Goal: Communication & Community: Answer question/provide support

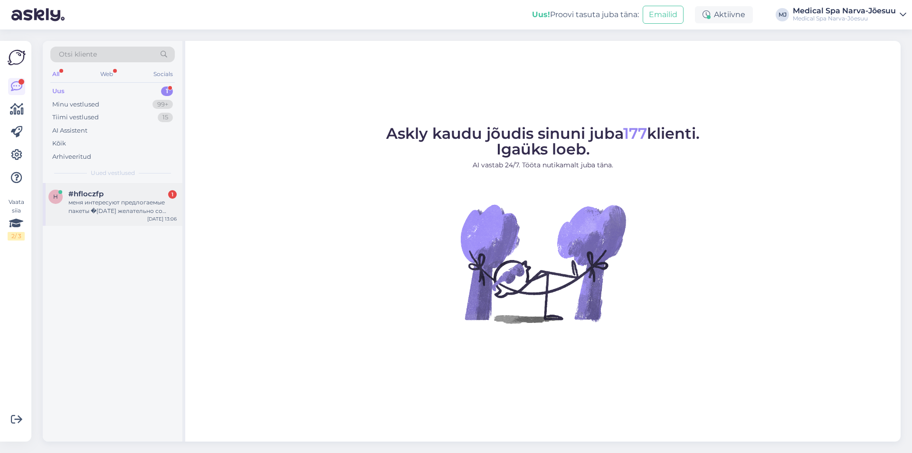
click at [177, 203] on div "h #hfloczfp 1 меня интересуют предлогаемые пакеты с [DATE] желательно со скидка…" at bounding box center [113, 204] width 140 height 43
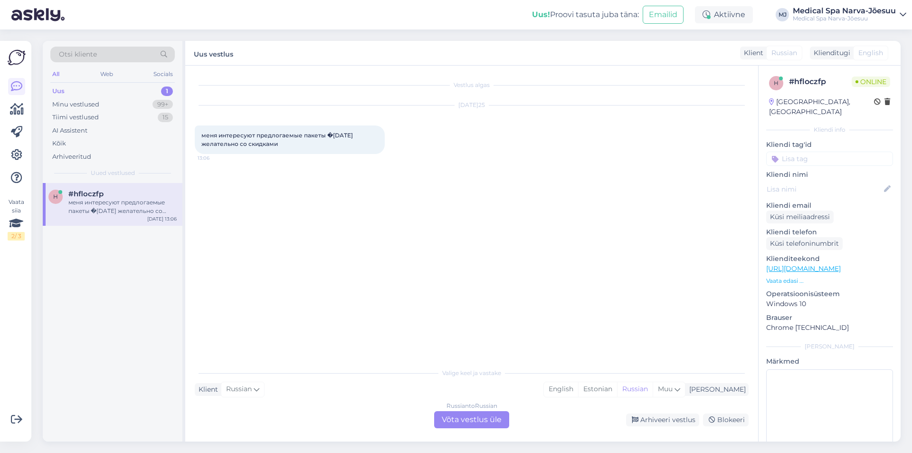
click at [463, 418] on div "Russian to Russian Võta vestlus üle" at bounding box center [471, 419] width 75 height 17
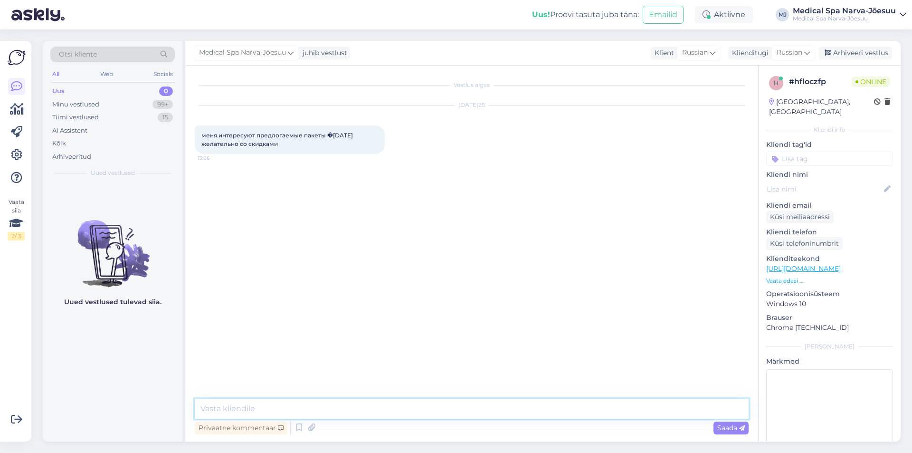
click at [441, 413] on textarea at bounding box center [472, 408] width 554 height 20
type textarea "L"
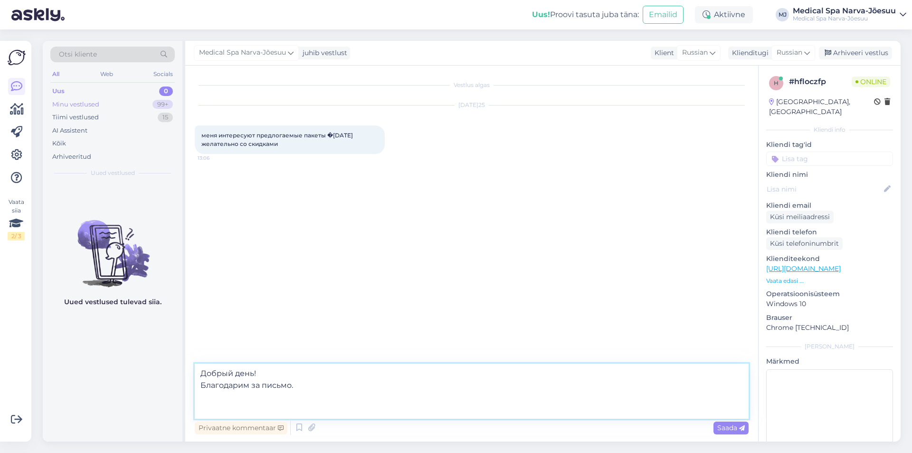
type textarea "Добрый день! Благодарим за письмо."
click at [130, 100] on div "Minu vestlused 99+" at bounding box center [112, 104] width 124 height 13
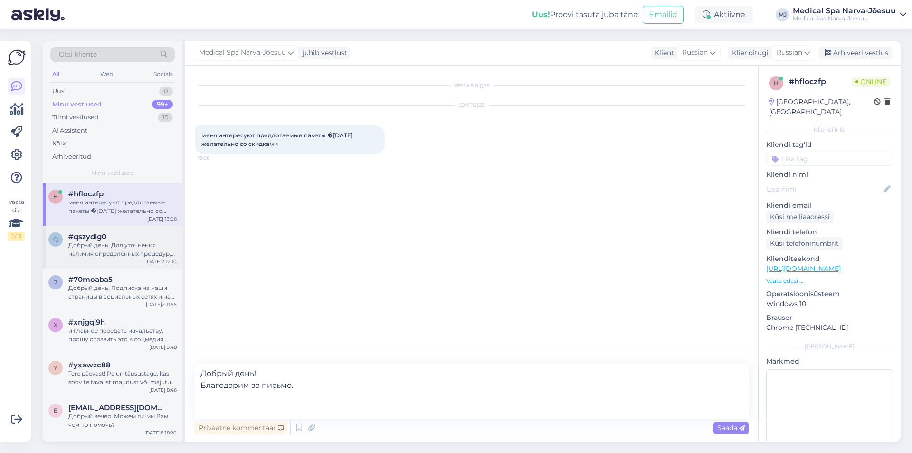
click at [135, 252] on div "Добрый день! Для уточнения наличия определённых процедур, пожалуйста, свяжитесь…" at bounding box center [122, 249] width 108 height 17
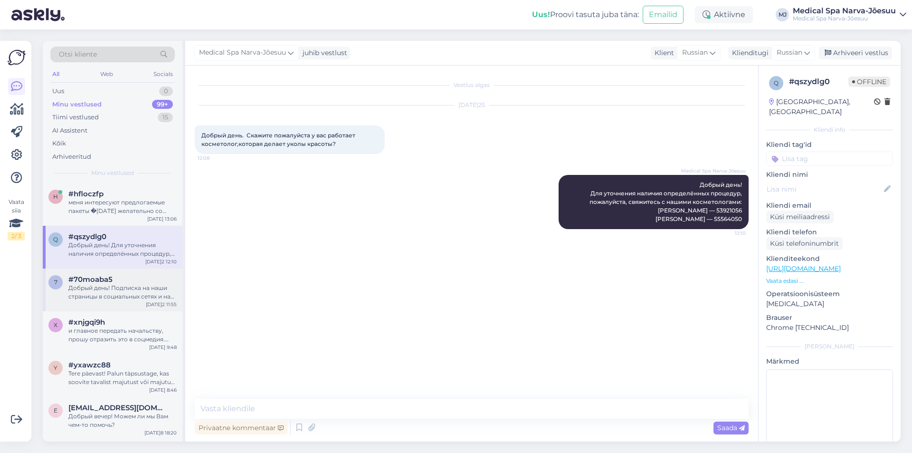
click at [89, 297] on div "Добрый день! Подписка на наши страницы в социальных сетях и на рассылку - это п…" at bounding box center [122, 291] width 108 height 17
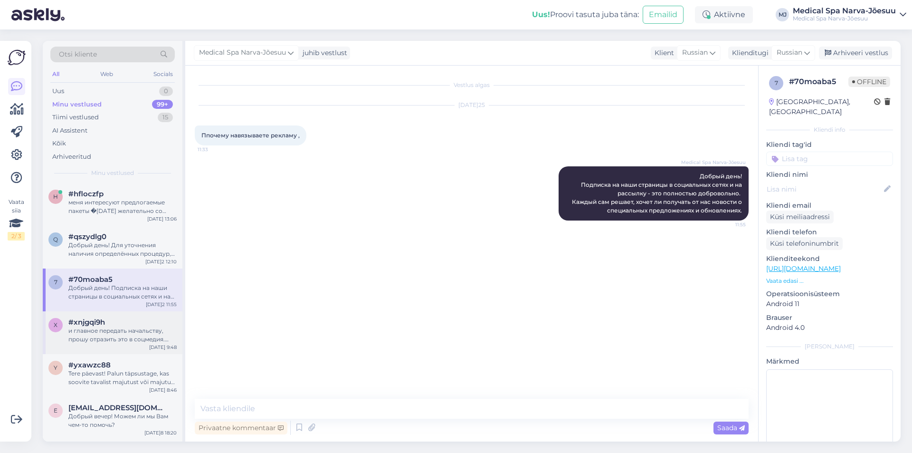
click at [143, 324] on div "#xnjgqi9h" at bounding box center [122, 322] width 108 height 9
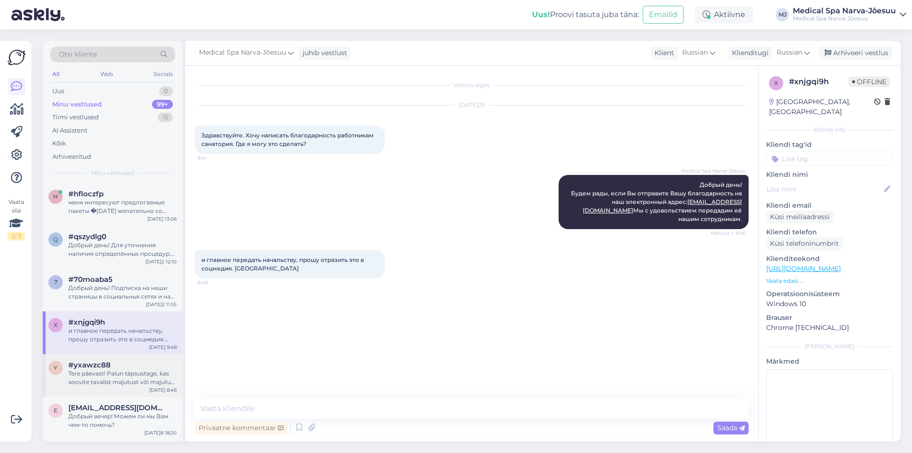
click at [116, 367] on div "#yxawzc88" at bounding box center [122, 364] width 108 height 9
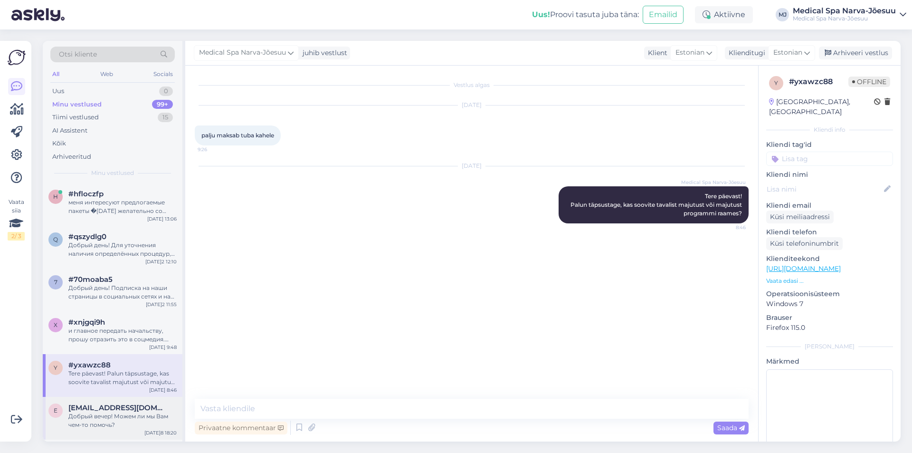
click at [115, 418] on div "Добрый вечер! Можем ли мы Вам чем-то помочь?" at bounding box center [122, 420] width 108 height 17
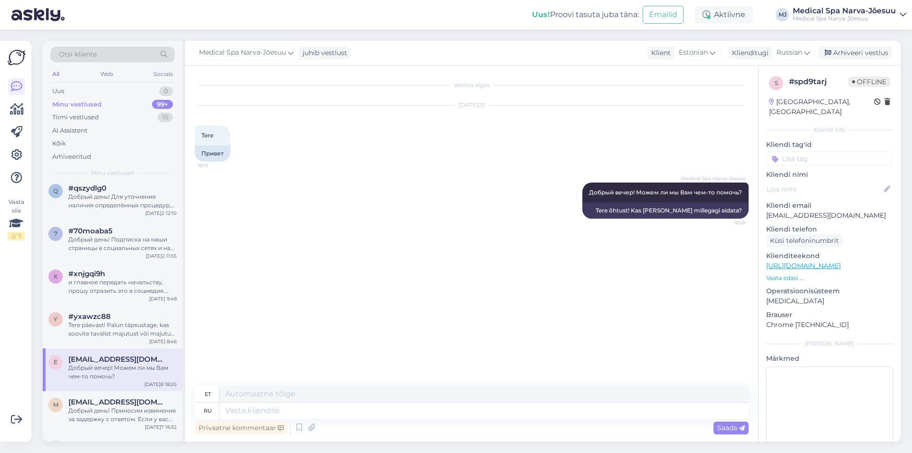
scroll to position [142, 0]
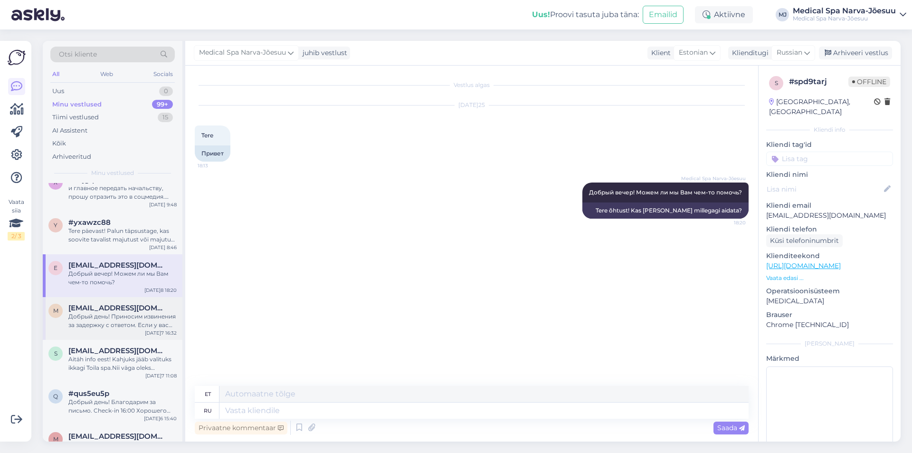
click at [126, 320] on div "Добрый день! Приносим извинения за задержку с ответом. Если у вас забронирован …" at bounding box center [122, 320] width 108 height 17
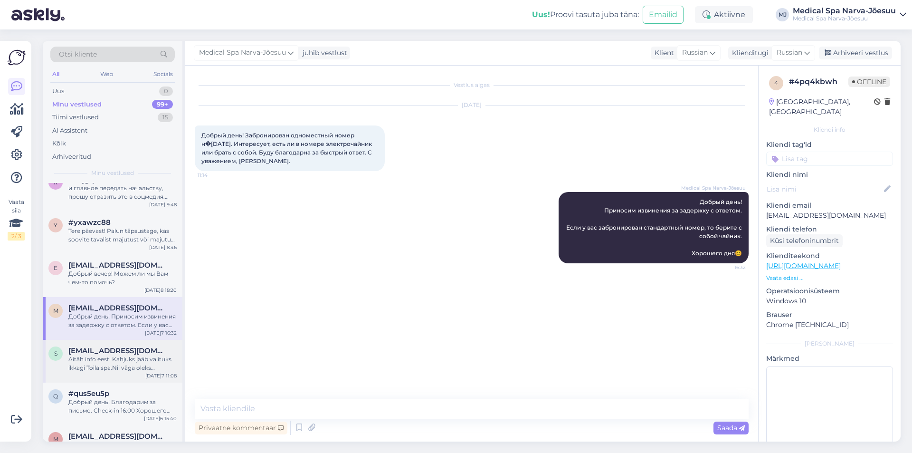
click at [125, 369] on div "Aitäh info eest! Kahjuks jääb valituks ikkagi Toila spa.Nii väga oleks soovinud…" at bounding box center [122, 363] width 108 height 17
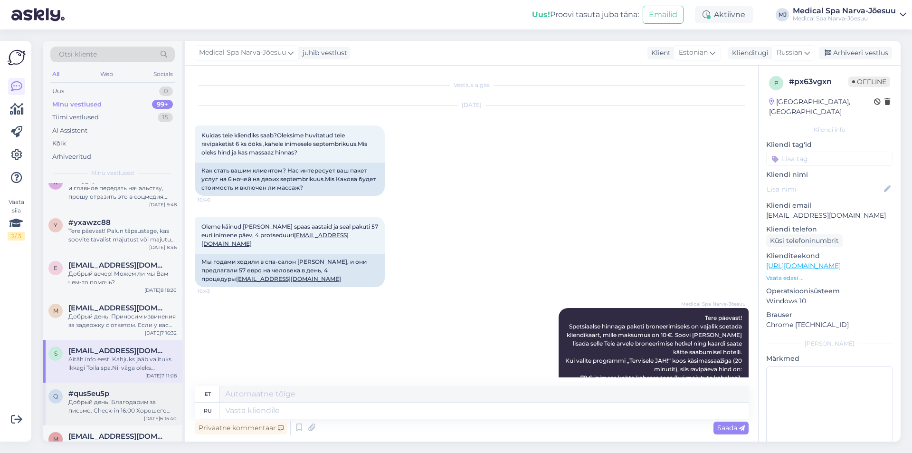
scroll to position [511, 0]
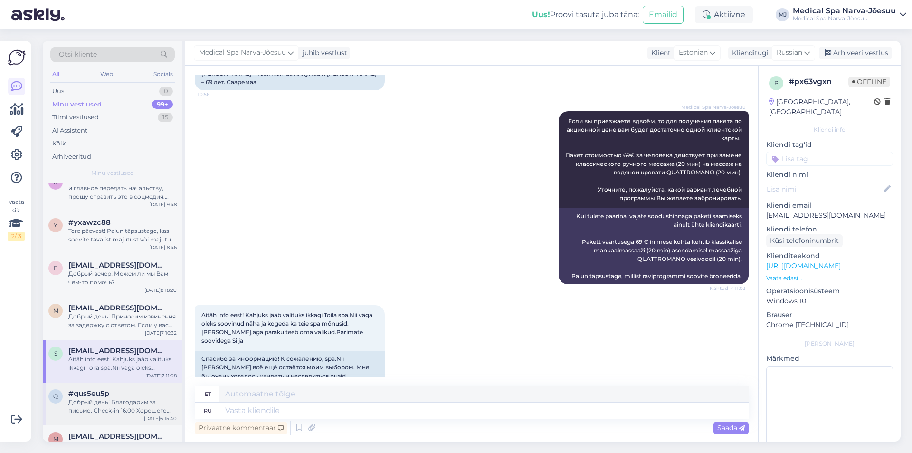
click at [122, 391] on div "#qus5eu5p" at bounding box center [122, 393] width 108 height 9
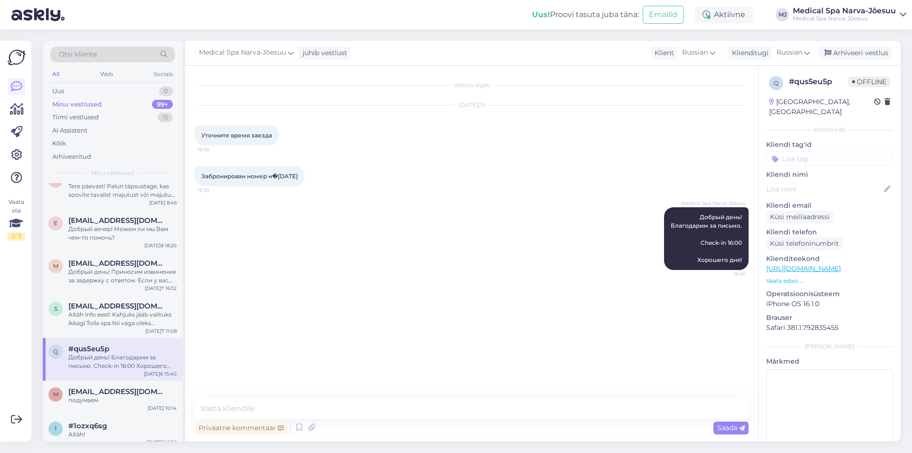
scroll to position [237, 0]
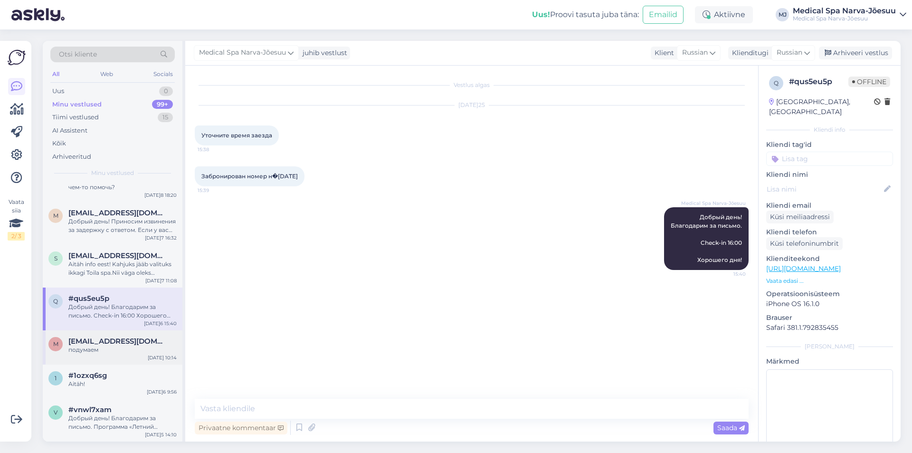
click at [108, 359] on div "m [EMAIL_ADDRESS][DOMAIN_NAME] подумае�[DATE]10:14" at bounding box center [113, 347] width 140 height 34
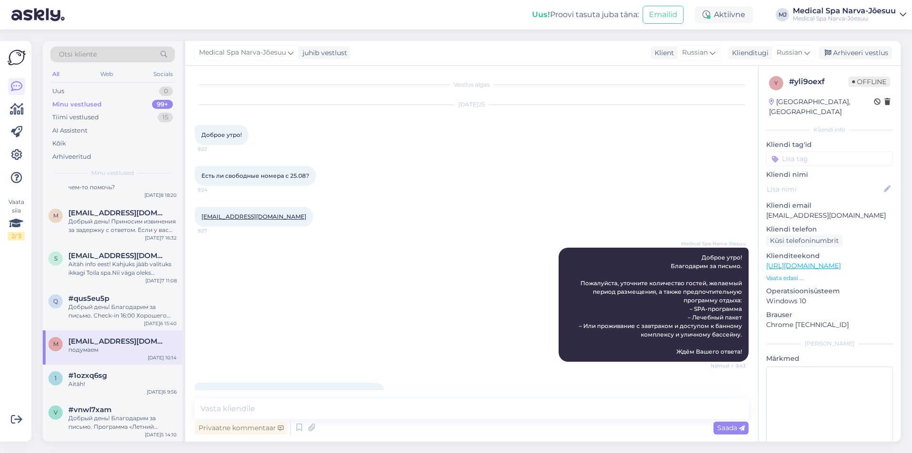
scroll to position [0, 0]
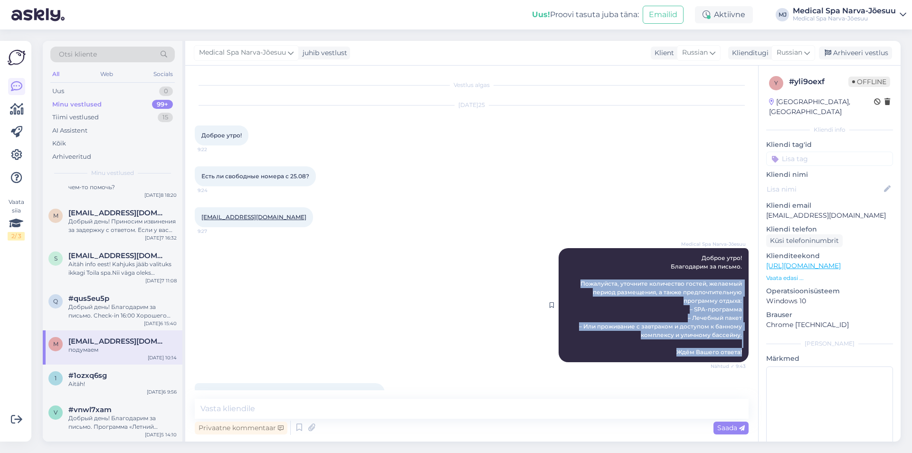
drag, startPoint x: 573, startPoint y: 277, endPoint x: 737, endPoint y: 356, distance: 181.8
click at [737, 356] on div "Medical Spa Narva-Jõesuu Доброе утро! Благодарим за письмо. Пожалуйста, уточнит…" at bounding box center [653, 305] width 190 height 114
copy span "Пожалуйста, уточните количество гостей, желаемый период размещения, а также пре…"
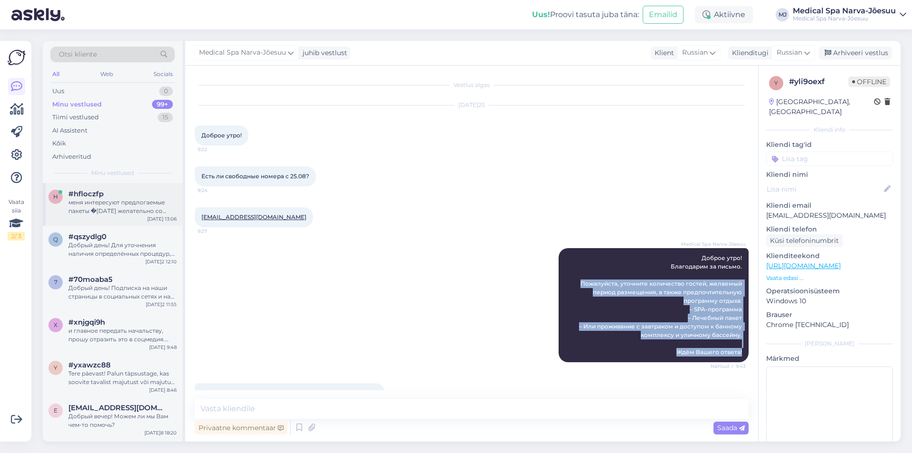
click at [134, 223] on div "h #hfloczfp меня интересуют предлогаемые пакеты �[DATE] желательно со скидкам�[…" at bounding box center [113, 204] width 140 height 43
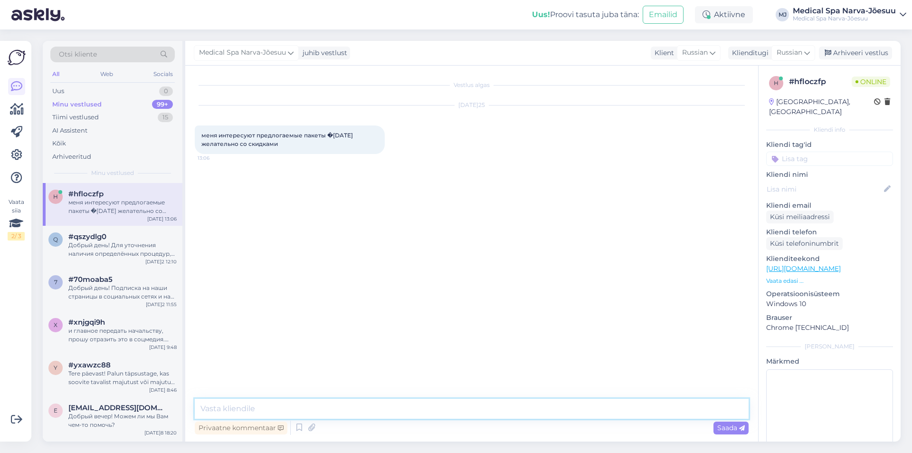
click at [280, 409] on textarea at bounding box center [472, 408] width 554 height 20
paste textarea "Пожалуйста, уточните количество гостей, желаемый период размещения, а также пре…"
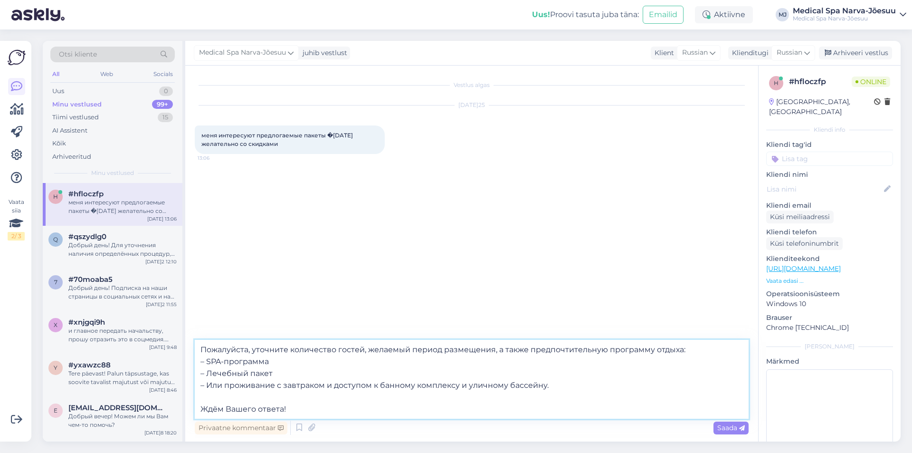
click at [198, 349] on textarea "Пожалуйста, уточните количество гостей, желаемый период размещения, а также пре…" at bounding box center [472, 379] width 554 height 79
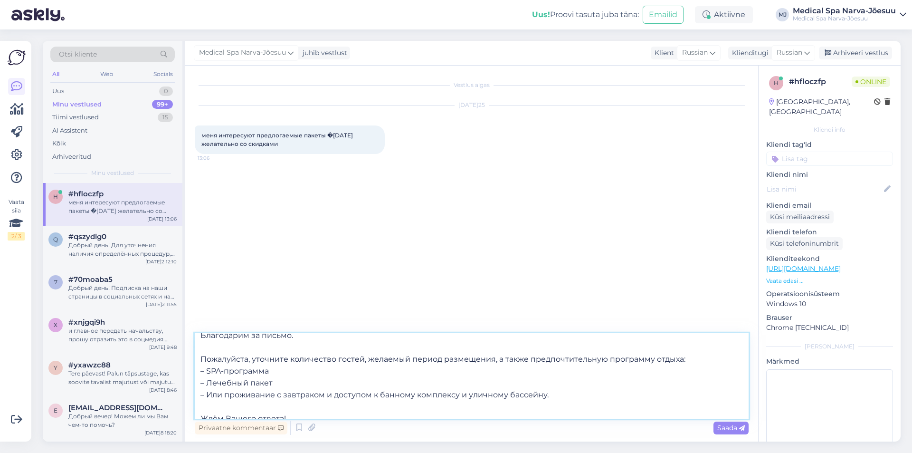
scroll to position [29, 0]
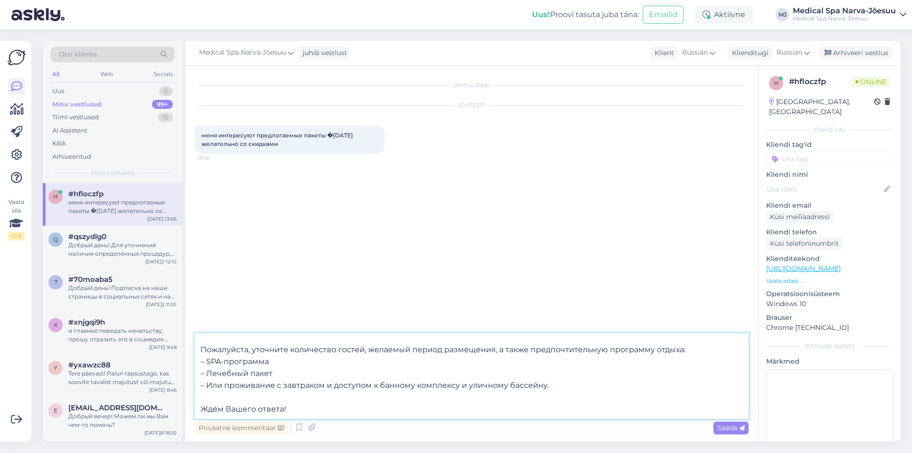
click at [284, 361] on textarea "Добрый день! Благодарим за письмо. Пожалуйста, уточните количество гостей, жела…" at bounding box center [472, 375] width 554 height 85
type textarea "Добрый день! Благодарим за письмо. Пожалуйста, уточните количество гостей, жела…"
click at [295, 368] on textarea "Добрый день! Благодарим за письмо. Пожалуйста, уточните количество гостей, жела…" at bounding box center [472, 375] width 554 height 85
click at [412, 390] on textarea "Добрый день! Благодарим за письмо. Пожалуйста, уточните количество гостей, жела…" at bounding box center [472, 375] width 554 height 85
click at [298, 405] on textarea "Добрый день! Благодарим за письмо. Пожалуйста, уточните количество гостей, жела…" at bounding box center [472, 375] width 554 height 85
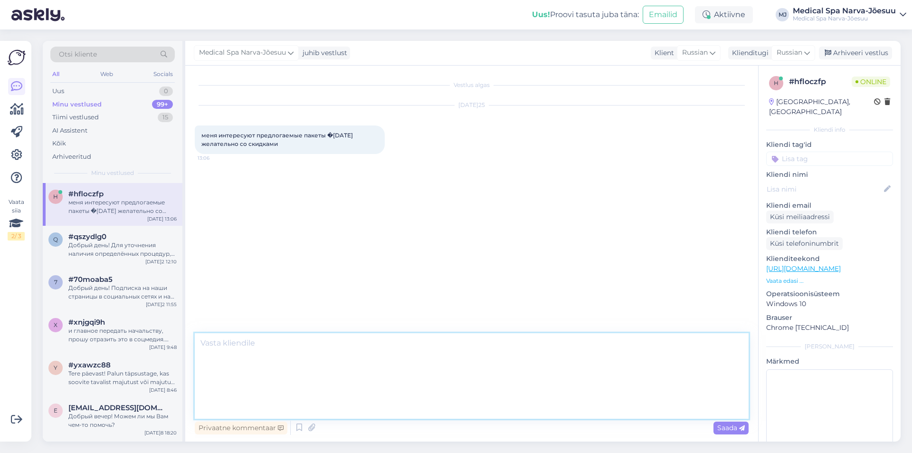
scroll to position [0, 0]
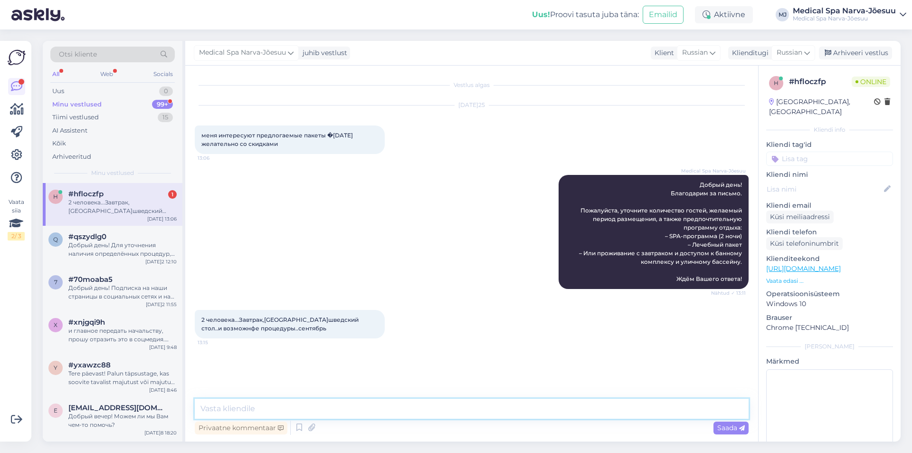
click at [280, 407] on textarea at bounding box center [472, 408] width 554 height 20
drag, startPoint x: 622, startPoint y: 208, endPoint x: 655, endPoint y: 217, distance: 35.0
click at [655, 217] on span "Добрый день! Благодарим за письмо. Пожалуйста, уточните количество гостей, жела…" at bounding box center [661, 231] width 164 height 101
copy span "уточните количество гостей, желаемый период размещения"
click at [252, 410] on textarea at bounding box center [472, 408] width 554 height 20
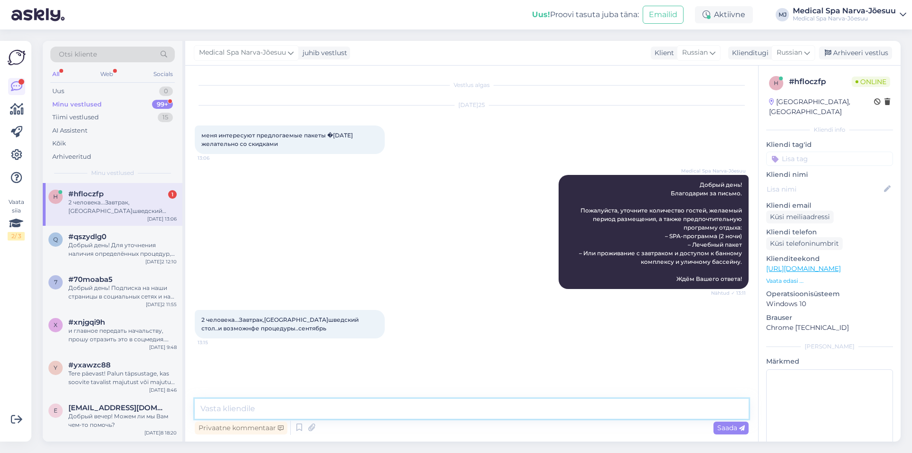
paste textarea "уточните количество гостей, желаемый период размещения"
drag, startPoint x: 314, startPoint y: 408, endPoint x: 240, endPoint y: 414, distance: 74.3
click at [240, 414] on textarea "уточните количество гостей, желаемый период размещения" at bounding box center [472, 408] width 554 height 20
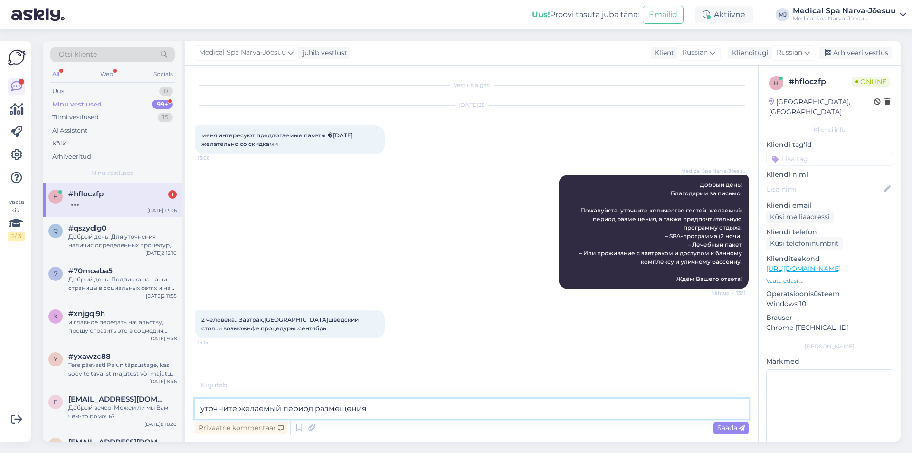
click at [392, 412] on textarea "уточните желаемый период размещения" at bounding box center [472, 408] width 554 height 20
type textarea "уточните желаемый период размещения."
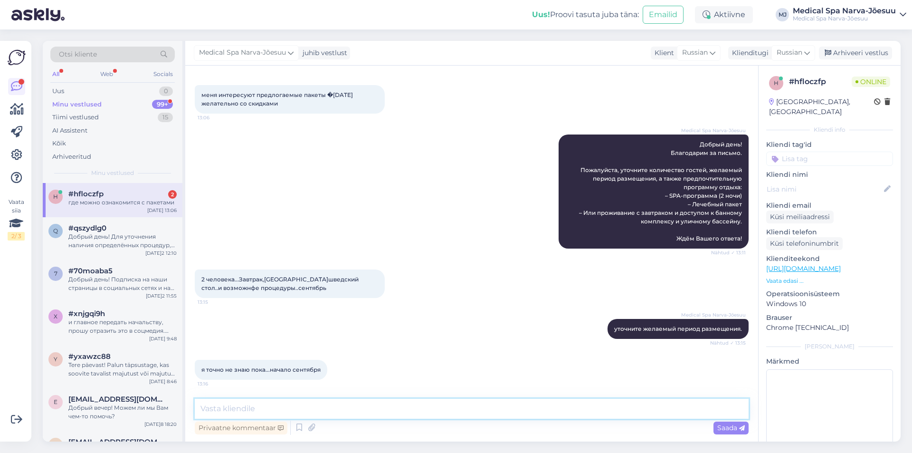
scroll to position [81, 0]
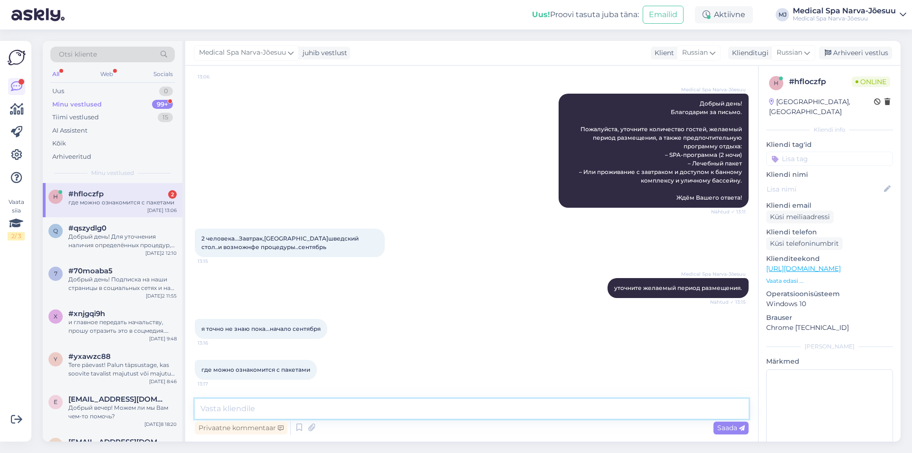
click at [256, 402] on textarea at bounding box center [472, 408] width 554 height 20
click at [255, 407] on textarea at bounding box center [472, 408] width 554 height 20
paste textarea "Мы рады предложить вам специальную программу «Осенний подарок»"
paste textarea "[URL][DOMAIN_NAME]"
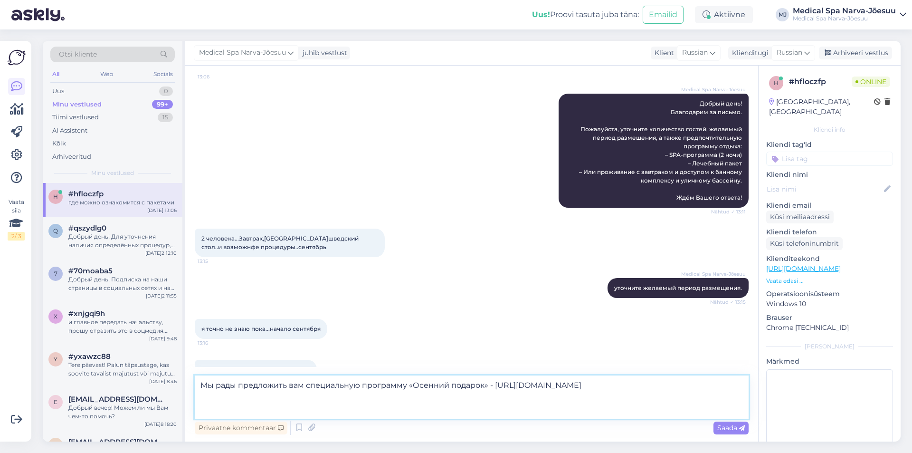
paste textarea "Проживание на 2 ночи для двоих: ▪️ С [DATE] по [DATE] – всего 199 евро ▪️ С [DA…"
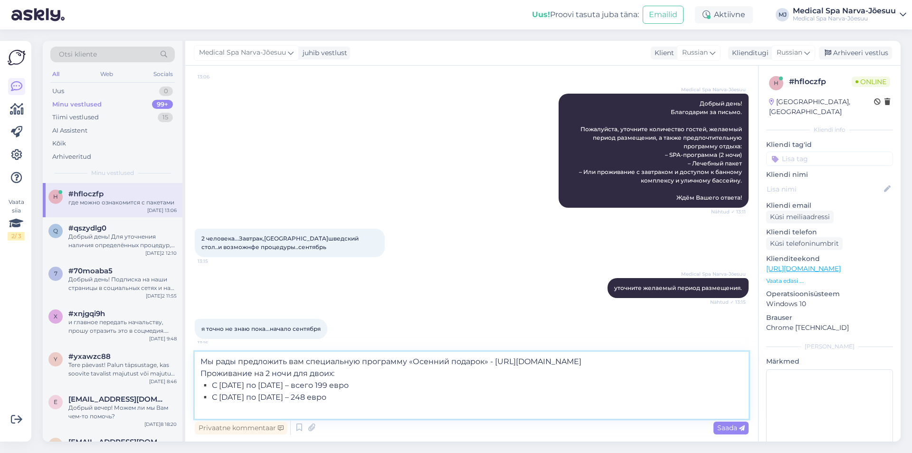
click at [419, 370] on textarea "Мы рады предложить вам специальную программу «Осенний подарок» - [URL][DOMAIN_N…" at bounding box center [472, 384] width 554 height 67
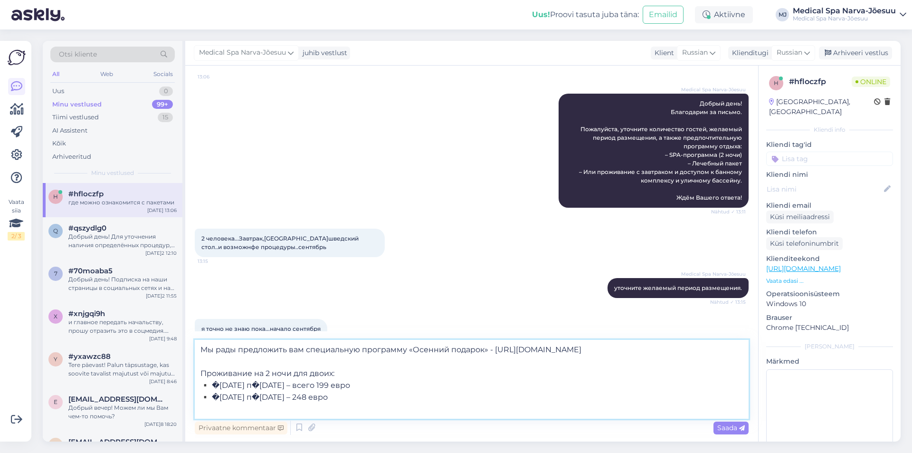
click at [374, 409] on textarea "Мы рады предложить вам специальную программу «Осенний подарок» - [URL][DOMAIN_N…" at bounding box center [472, 379] width 554 height 79
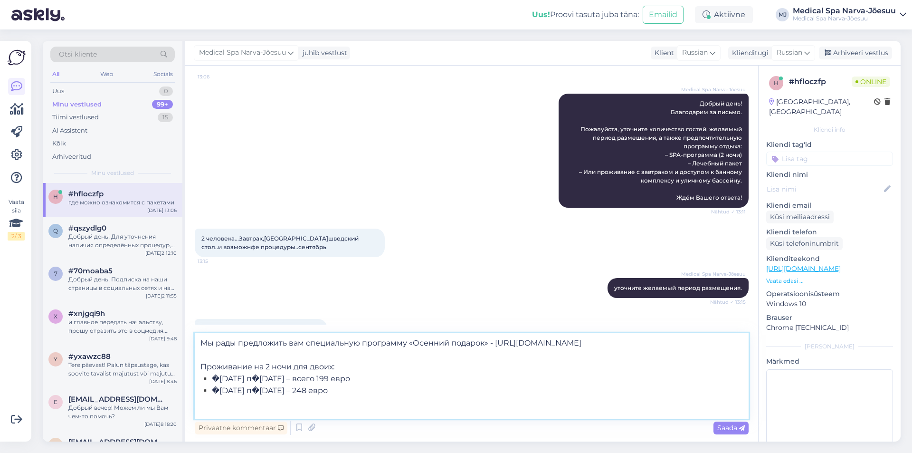
scroll to position [12, 0]
paste textarea "А если вы планируете более длительный и полноценный отдых, рекомендуем нашу про…"
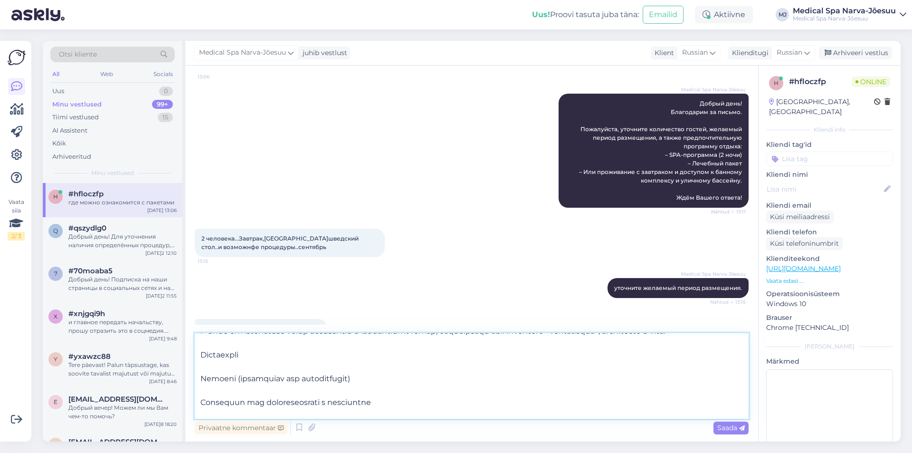
scroll to position [136, 0]
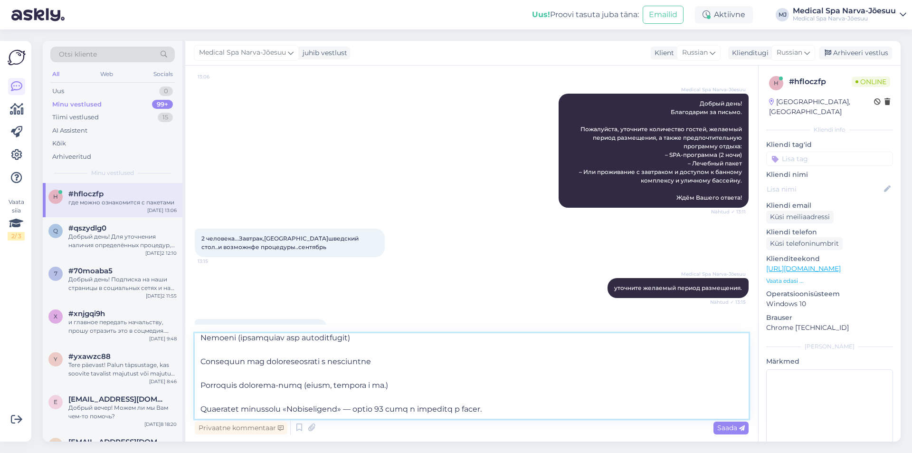
drag, startPoint x: 201, startPoint y: 352, endPoint x: 412, endPoint y: 389, distance: 214.1
click at [412, 389] on textarea at bounding box center [472, 375] width 554 height 85
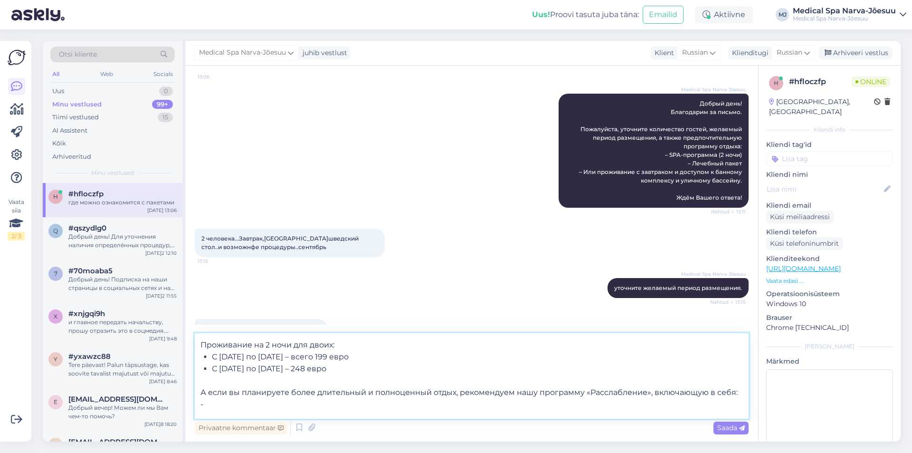
scroll to position [5, 0]
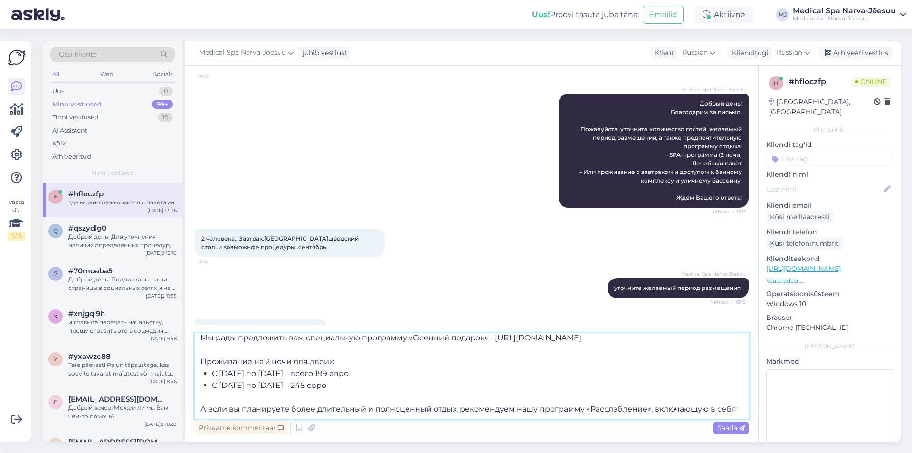
click at [207, 359] on textarea "Мы рады предложить вам специальную программу «Осенний подарок» - [URL][DOMAIN_N…" at bounding box center [472, 375] width 554 height 85
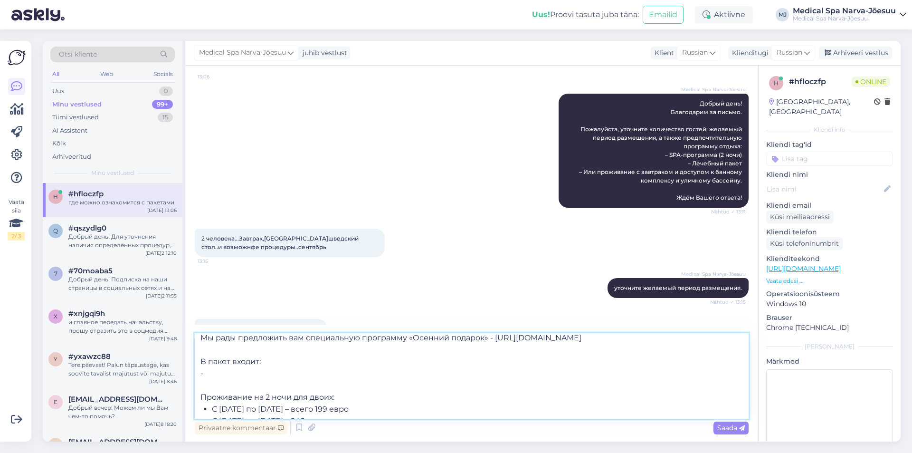
paste textarea "РАССЛАБЛЯЮЩИЕ И ОЗДОРОВИТЕЛЬНЫЕ фиксированные процедуры для каждого человека: Р…"
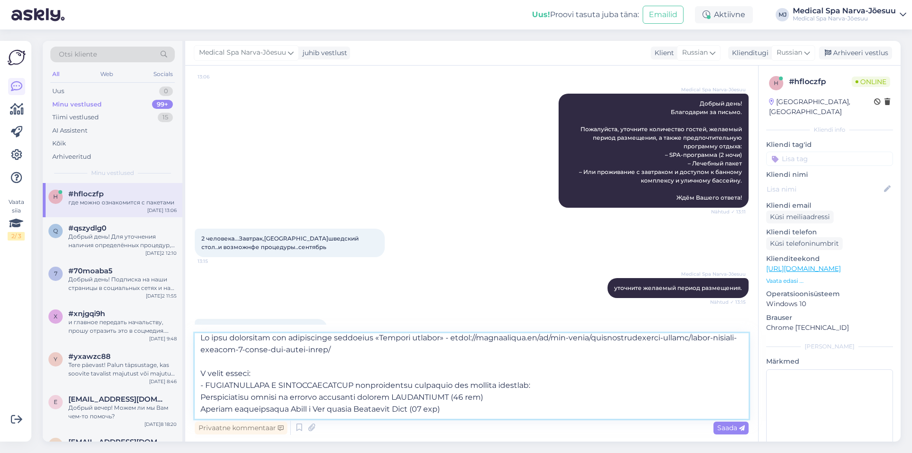
click at [200, 396] on textarea at bounding box center [472, 375] width 554 height 85
click at [199, 407] on textarea at bounding box center [472, 375] width 554 height 85
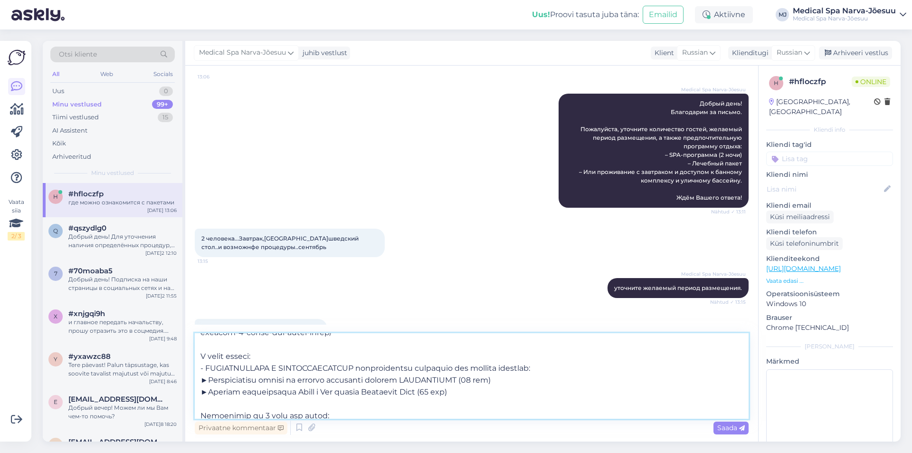
scroll to position [53, 0]
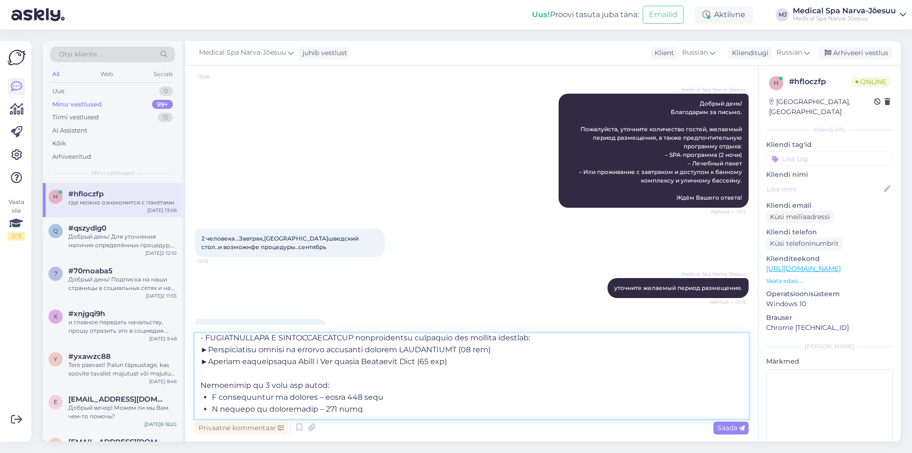
click at [202, 369] on textarea at bounding box center [472, 375] width 554 height 85
click at [475, 362] on textarea at bounding box center [472, 375] width 554 height 85
paste textarea "Размещение 2 ночи в двухместном стандартном номере (Check in: 16:00 Check out: …"
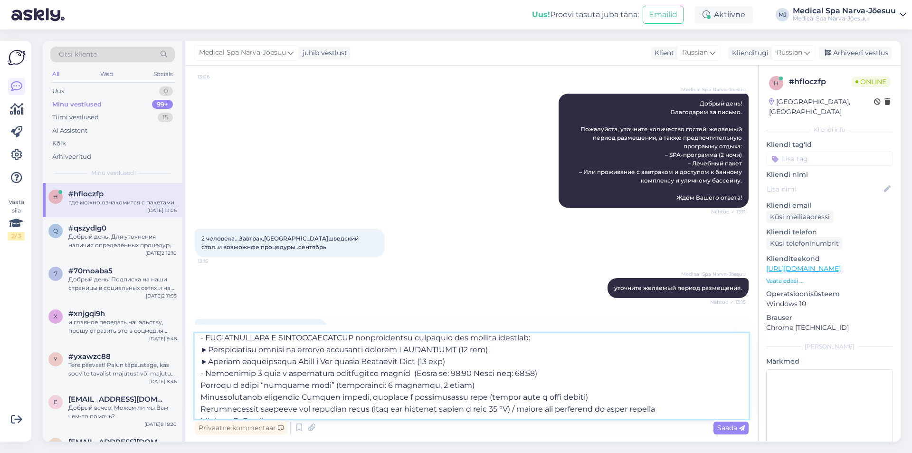
scroll to position [59, 0]
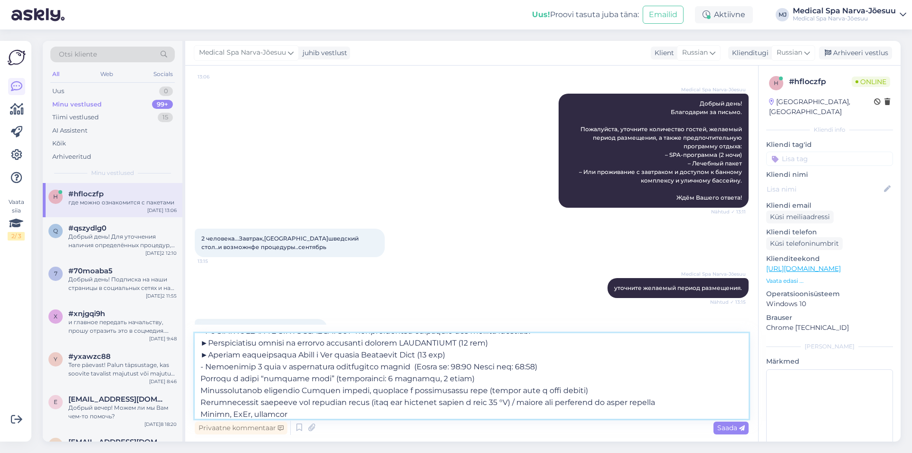
click at [202, 378] on textarea at bounding box center [472, 375] width 554 height 85
click at [199, 392] on textarea at bounding box center [472, 375] width 554 height 85
click at [198, 400] on textarea at bounding box center [472, 375] width 554 height 85
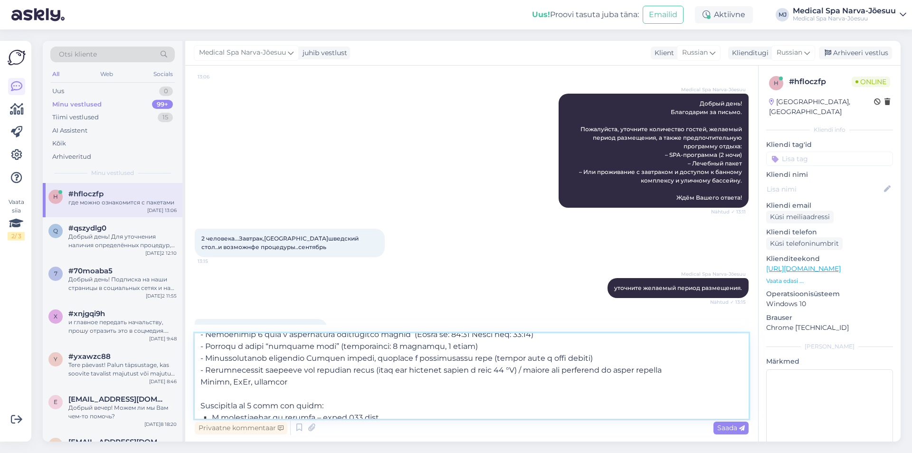
scroll to position [107, 0]
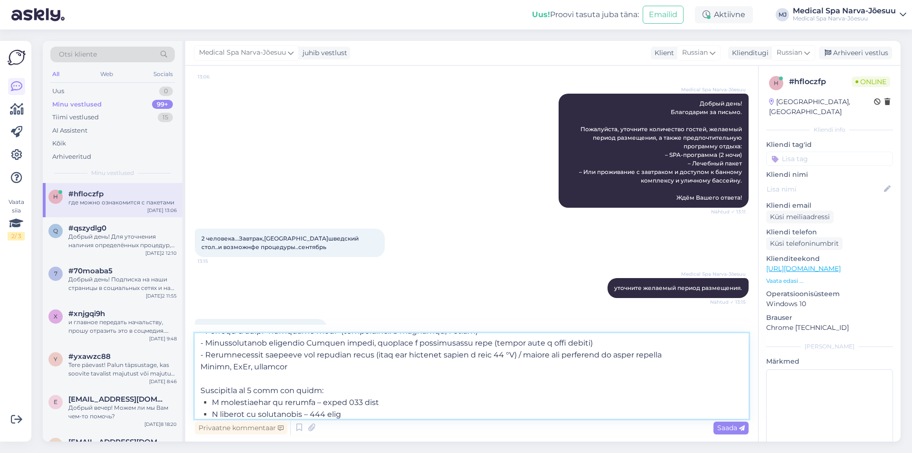
click at [199, 371] on textarea at bounding box center [472, 375] width 554 height 85
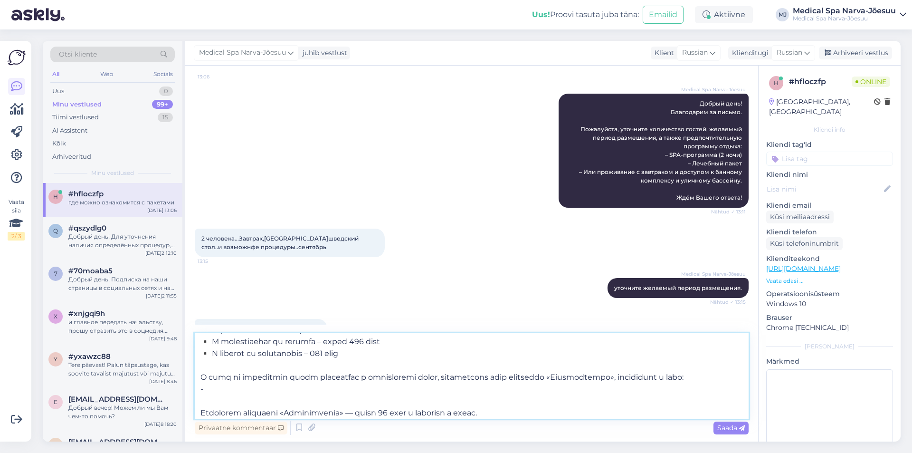
scroll to position [171, 0]
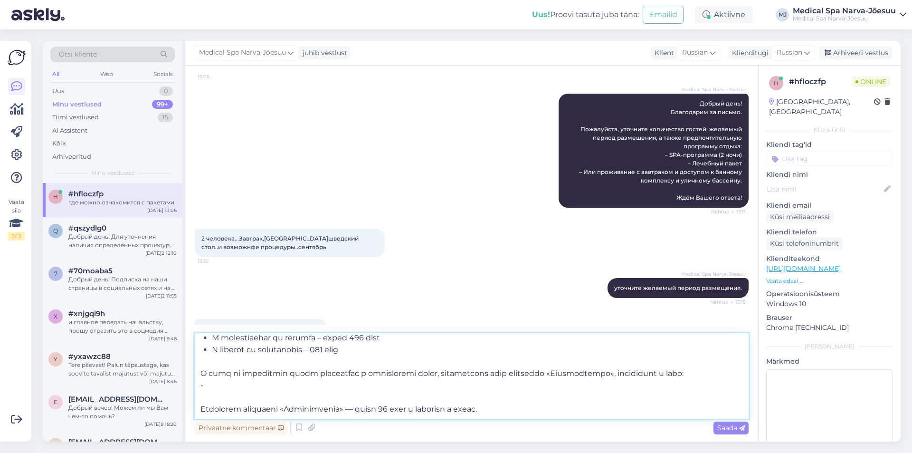
click at [653, 372] on textarea at bounding box center [472, 375] width 554 height 85
click at [651, 373] on textarea at bounding box center [472, 375] width 554 height 85
paste textarea "[URL][DOMAIN_NAME]"
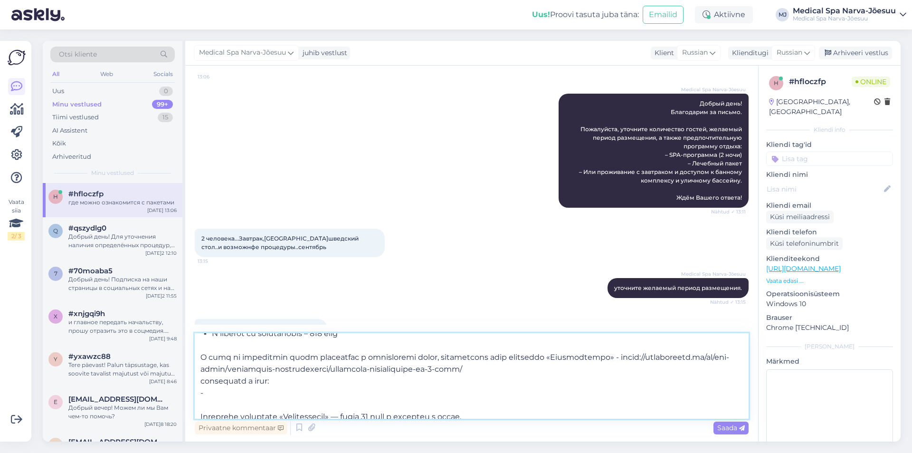
scroll to position [195, 0]
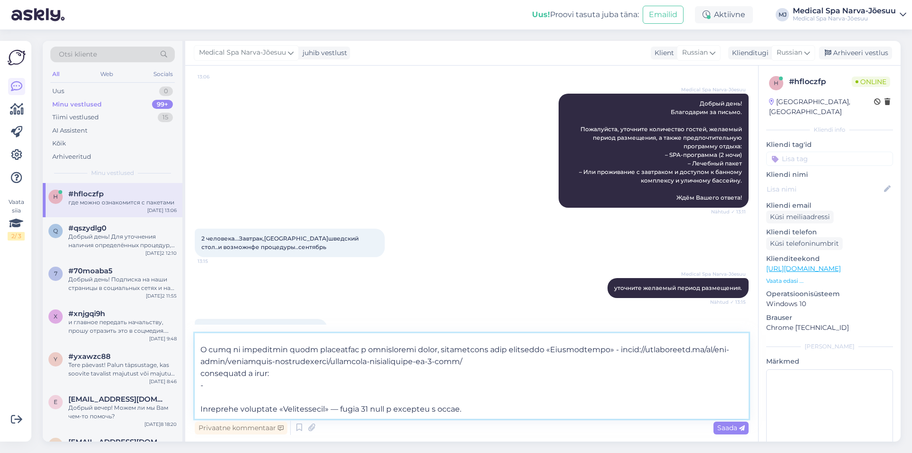
click at [307, 371] on textarea at bounding box center [472, 375] width 554 height 85
click at [590, 367] on textarea at bounding box center [472, 375] width 554 height 85
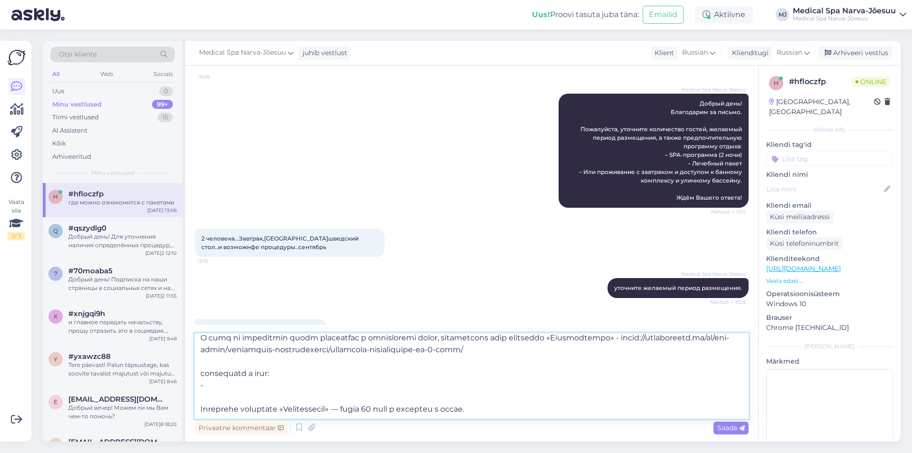
click at [232, 383] on textarea at bounding box center [472, 375] width 554 height 85
paste textarea "Размещение в двухместном или одноместном стандартном номере (Check in: 16:00 Ch…"
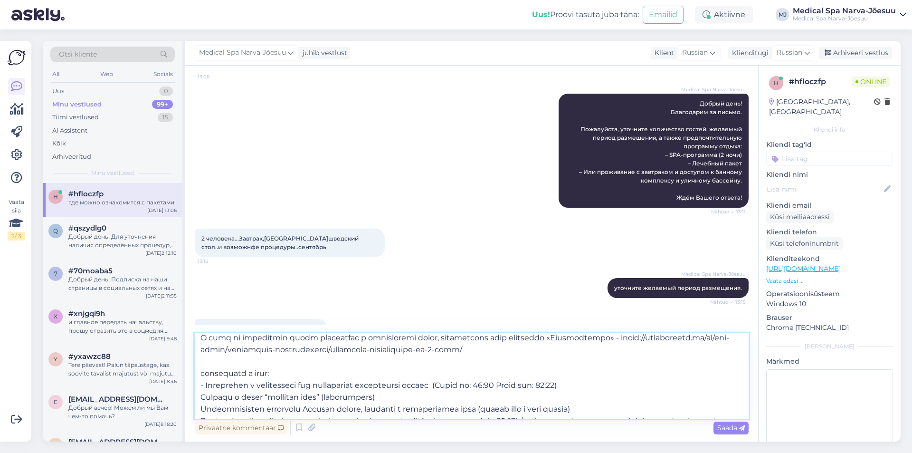
scroll to position [249, 0]
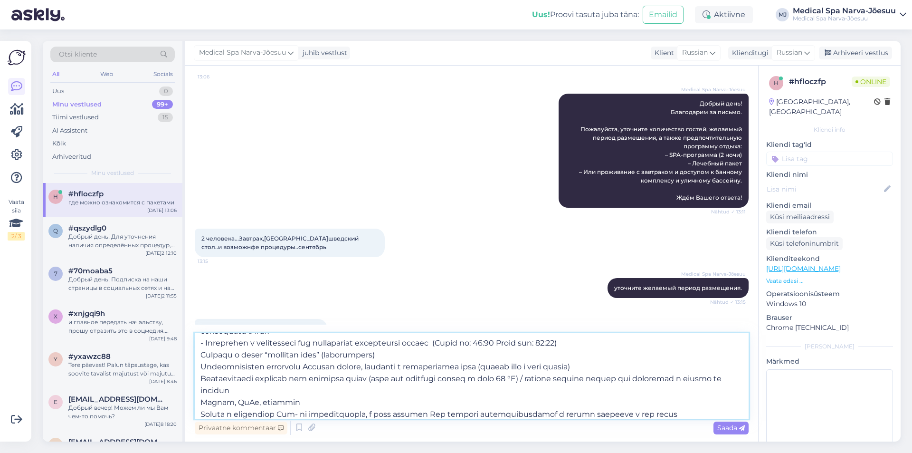
click at [203, 359] on textarea at bounding box center [472, 375] width 554 height 85
click at [203, 363] on textarea at bounding box center [472, 375] width 554 height 85
click at [197, 378] on textarea at bounding box center [472, 375] width 554 height 85
click at [198, 388] on textarea at bounding box center [472, 375] width 554 height 85
click at [198, 400] on textarea at bounding box center [472, 375] width 554 height 85
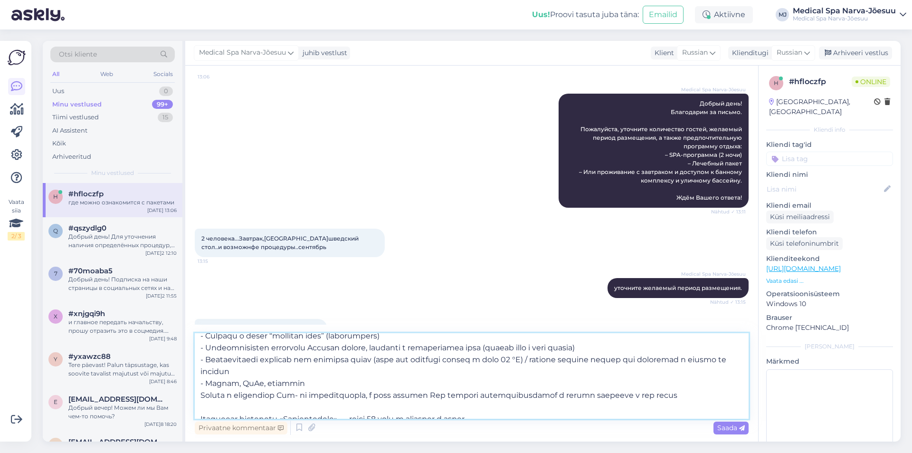
scroll to position [278, 0]
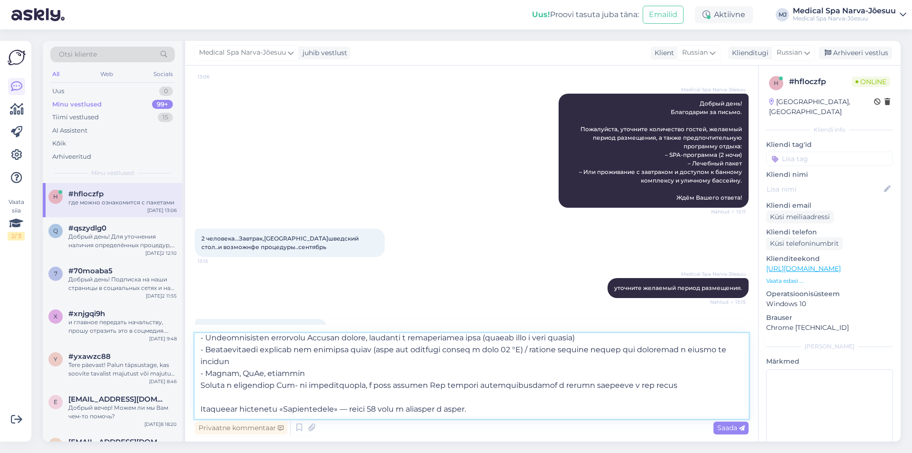
click at [311, 374] on textarea at bounding box center [472, 375] width 554 height 85
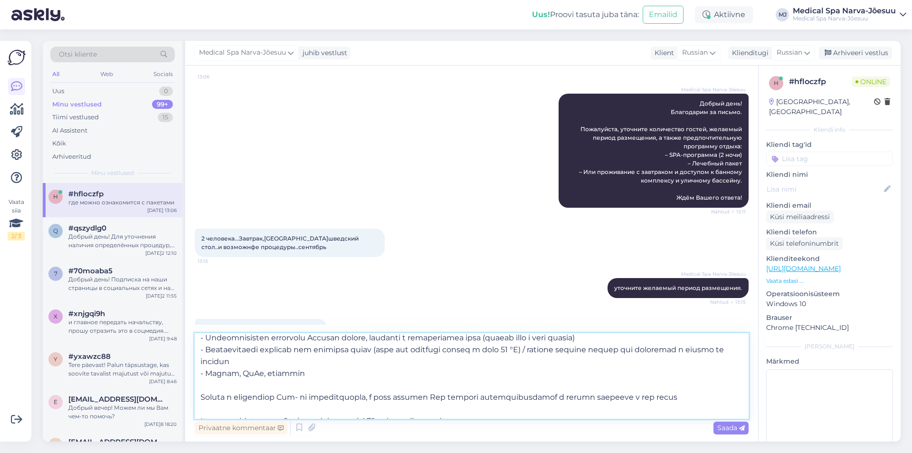
scroll to position [290, 0]
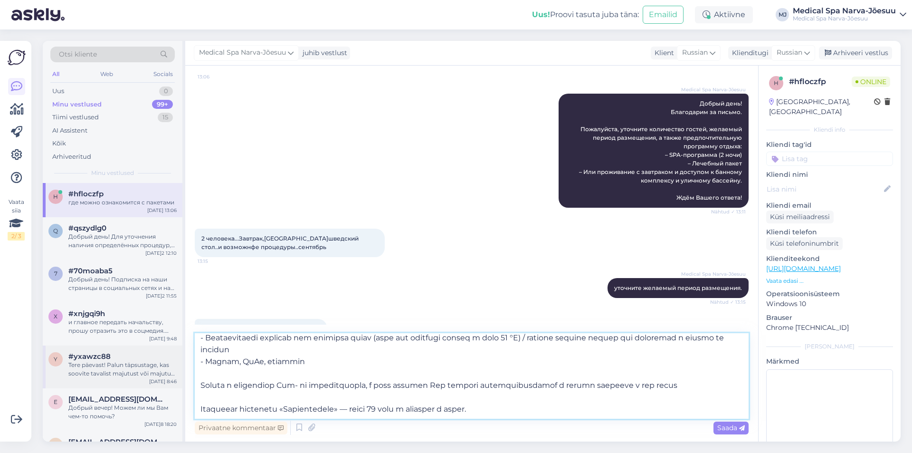
drag, startPoint x: 697, startPoint y: 395, endPoint x: 178, endPoint y: 385, distance: 518.6
click at [178, 385] on div "Otsi kliente All Web Socials Uus 0 Minu vestlused 99+ Tiimi vestlused 15 AI Ass…" at bounding box center [472, 241] width 858 height 400
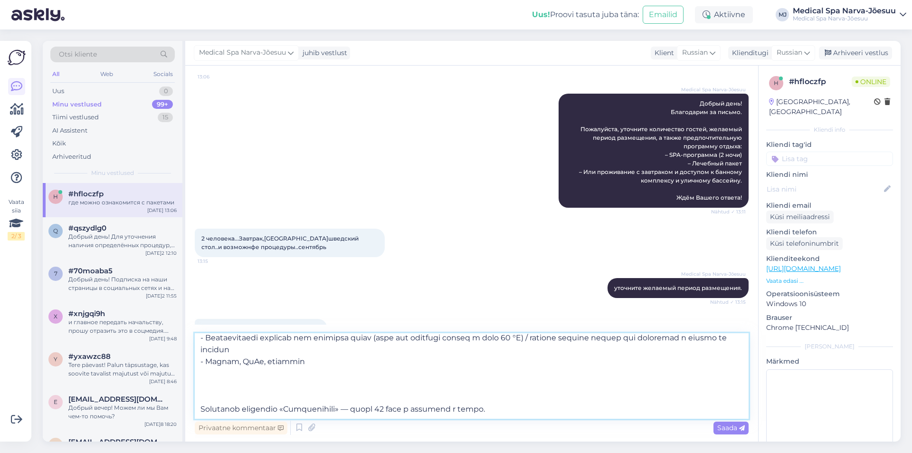
paste textarea "L ipsumdolo sitame CONS ADIPISCINGELI SEDDOEIUS tem Incididunt (ut labor): Etdo…"
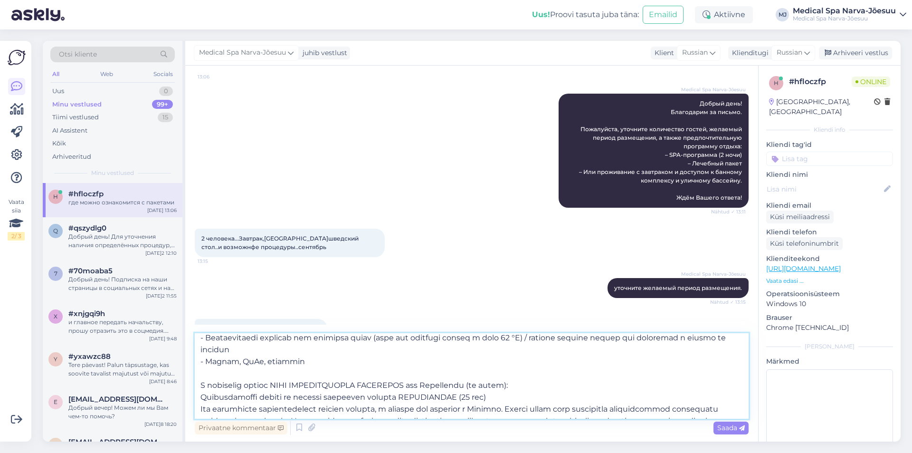
scroll to position [368, 0]
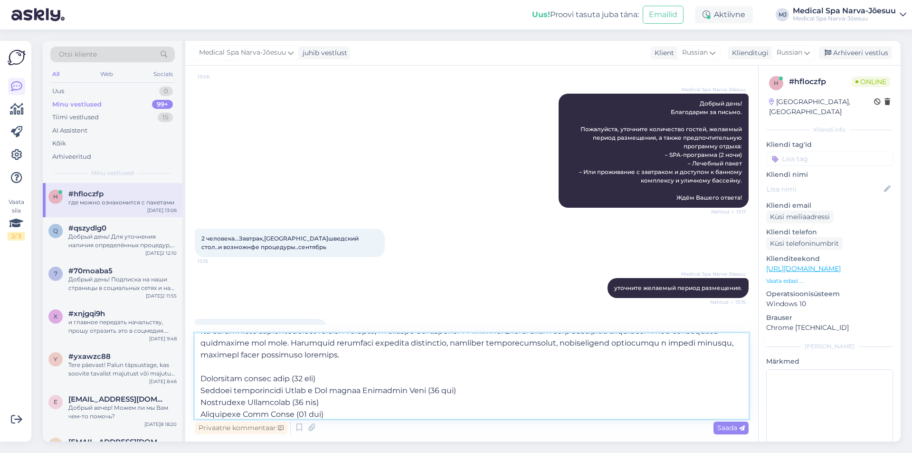
click at [199, 377] on textarea at bounding box center [472, 375] width 554 height 85
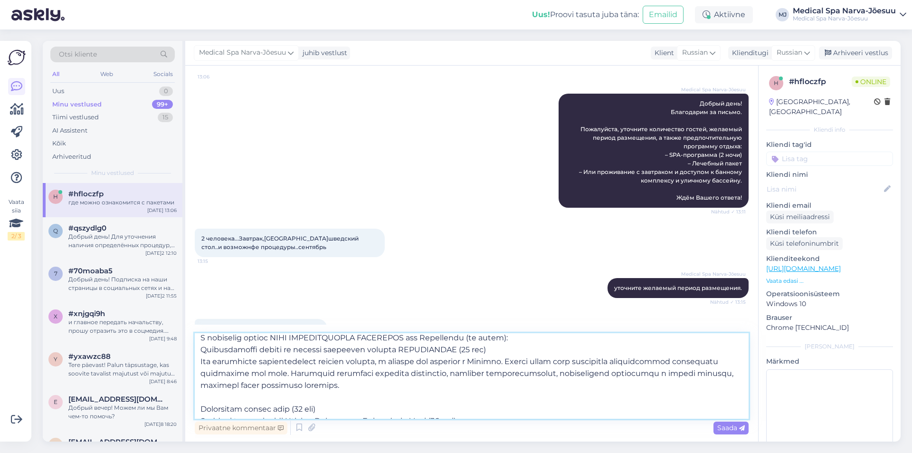
scroll to position [321, 0]
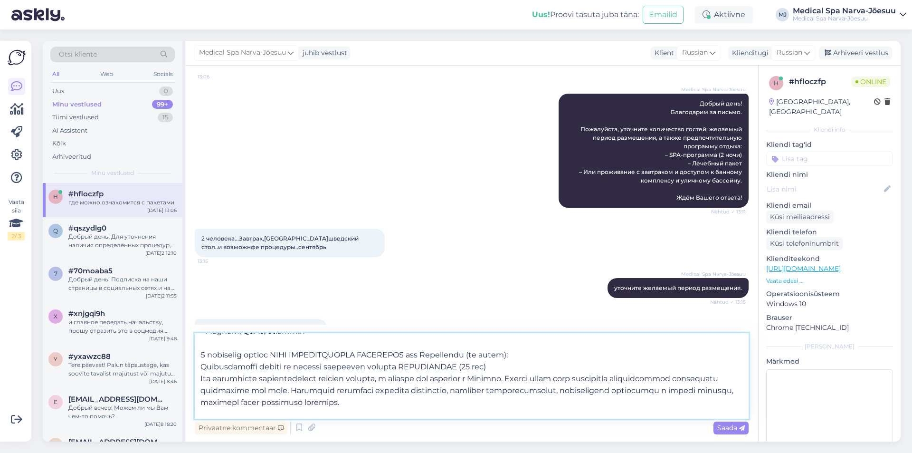
click at [203, 355] on textarea at bounding box center [472, 375] width 554 height 85
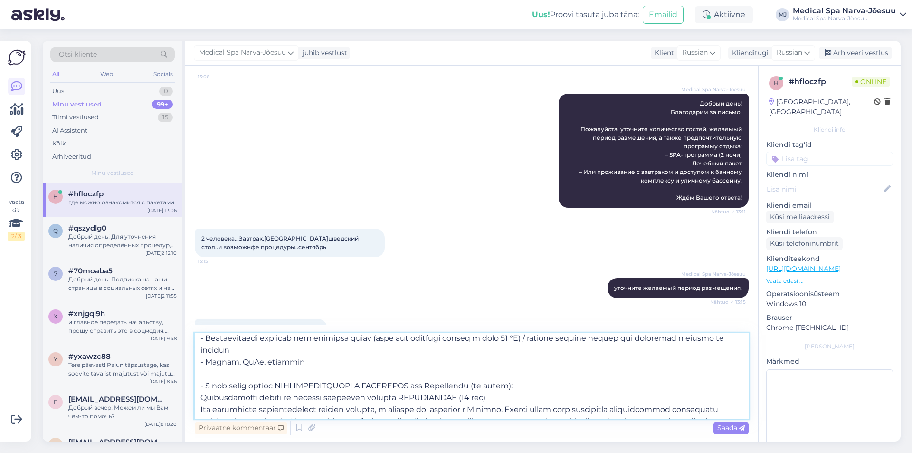
scroll to position [273, 0]
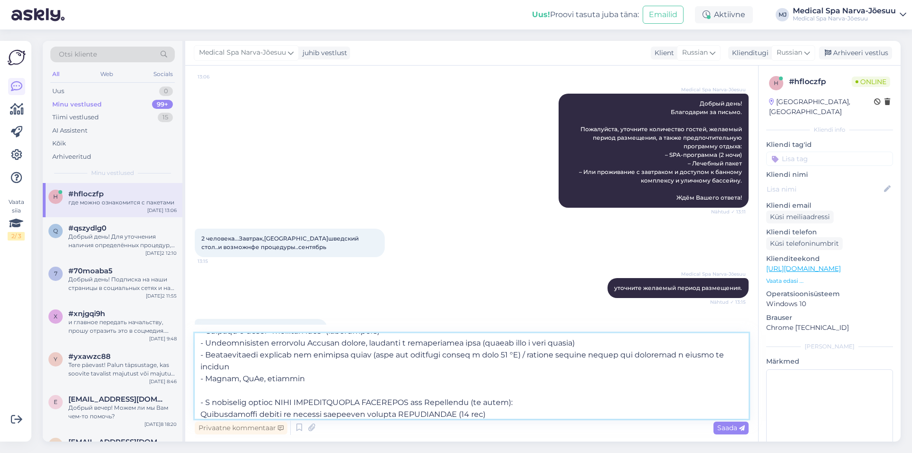
click at [213, 388] on textarea at bounding box center [472, 375] width 554 height 85
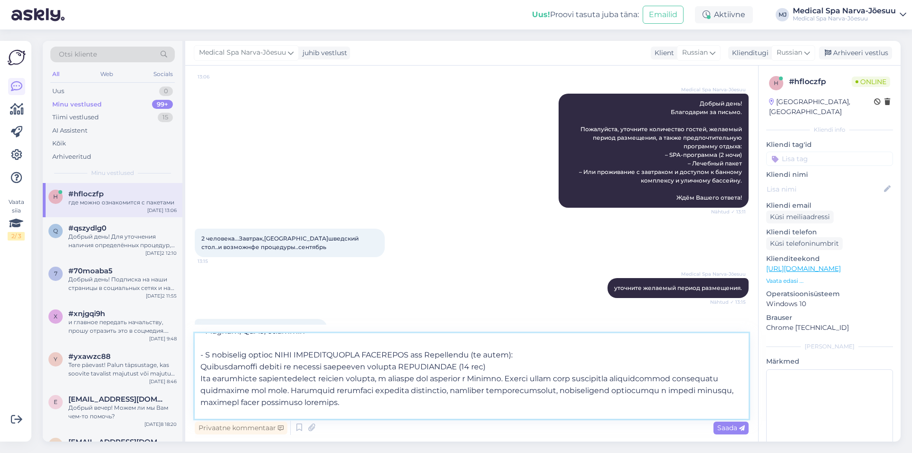
click at [198, 364] on textarea at bounding box center [472, 375] width 554 height 85
drag, startPoint x: 198, startPoint y: 378, endPoint x: 690, endPoint y: 404, distance: 493.6
click at [690, 404] on textarea at bounding box center [472, 375] width 554 height 85
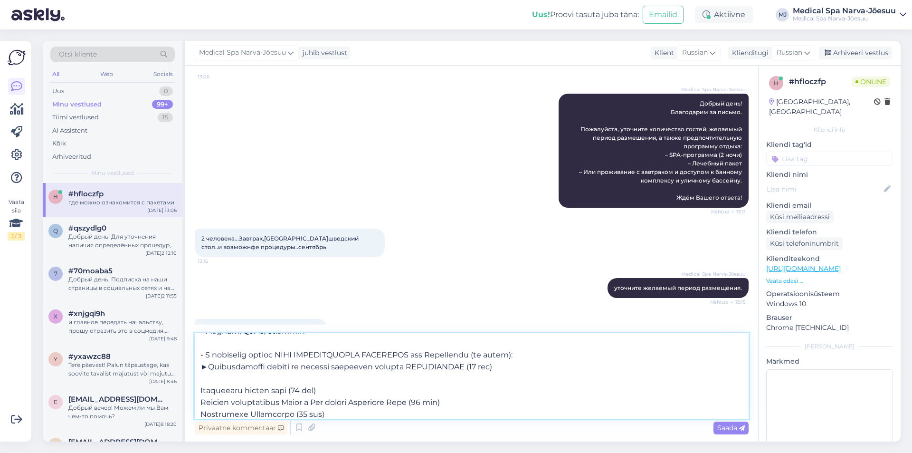
click at [200, 389] on textarea at bounding box center [472, 375] width 554 height 85
click at [199, 390] on textarea at bounding box center [472, 375] width 554 height 85
click at [198, 400] on textarea at bounding box center [472, 375] width 554 height 85
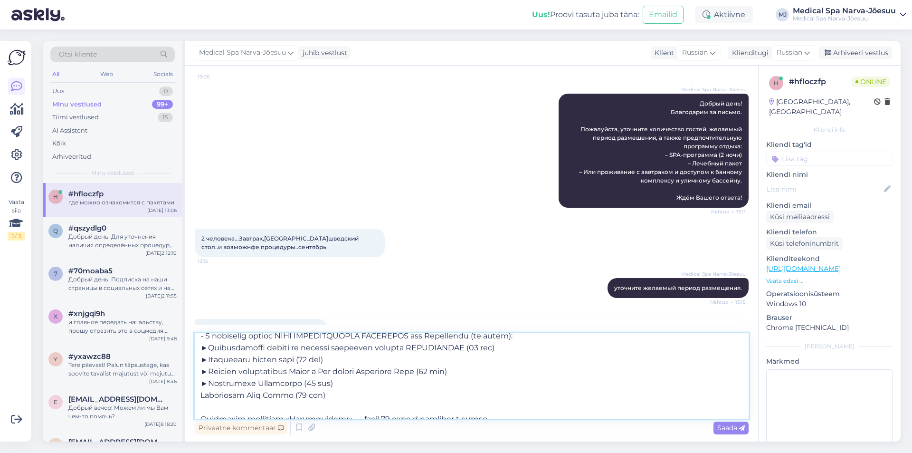
scroll to position [349, 0]
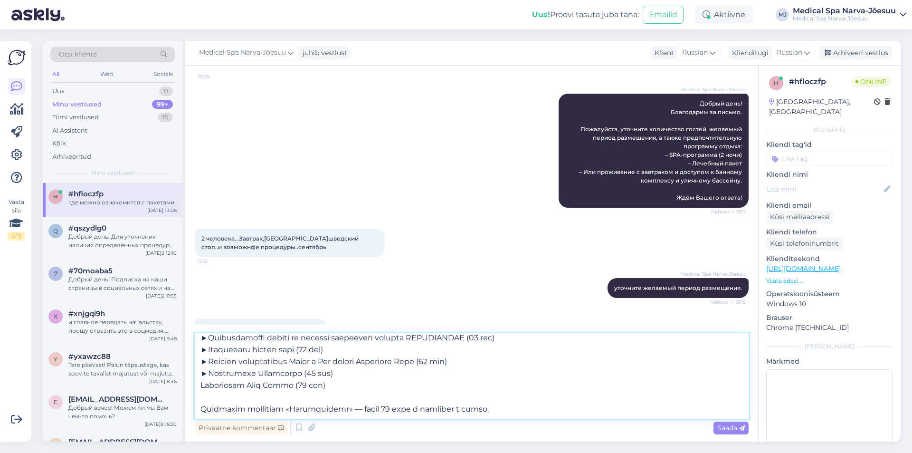
click at [202, 380] on textarea at bounding box center [472, 375] width 554 height 85
drag, startPoint x: 530, startPoint y: 411, endPoint x: 523, endPoint y: 409, distance: 7.3
click at [530, 410] on textarea at bounding box center [472, 375] width 554 height 85
click at [628, 179] on div "Medical Spa Narva-Jõesuu Добрый день! Благодарим за письмо. Пожалуйста, уточнит…" at bounding box center [653, 151] width 190 height 114
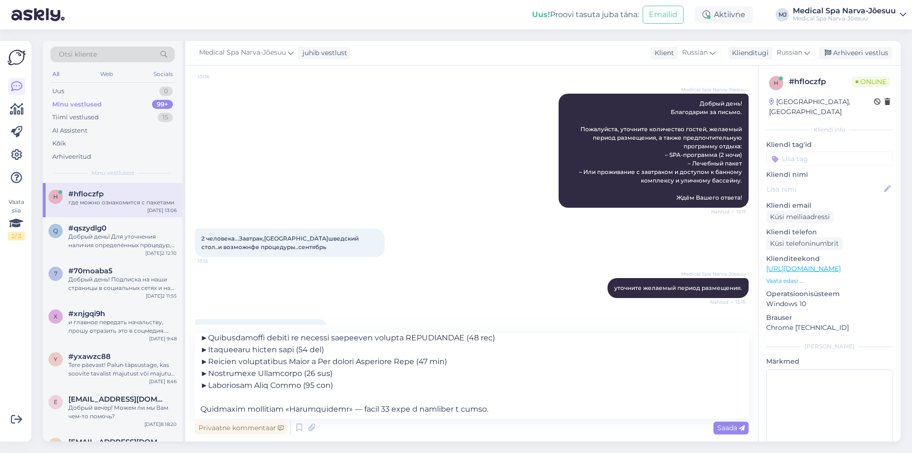
scroll to position [147, 0]
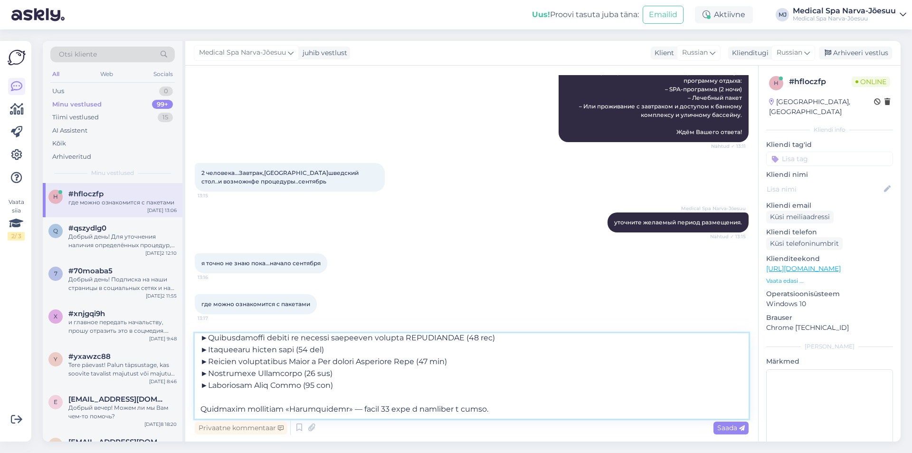
click at [220, 406] on textarea at bounding box center [472, 375] width 554 height 85
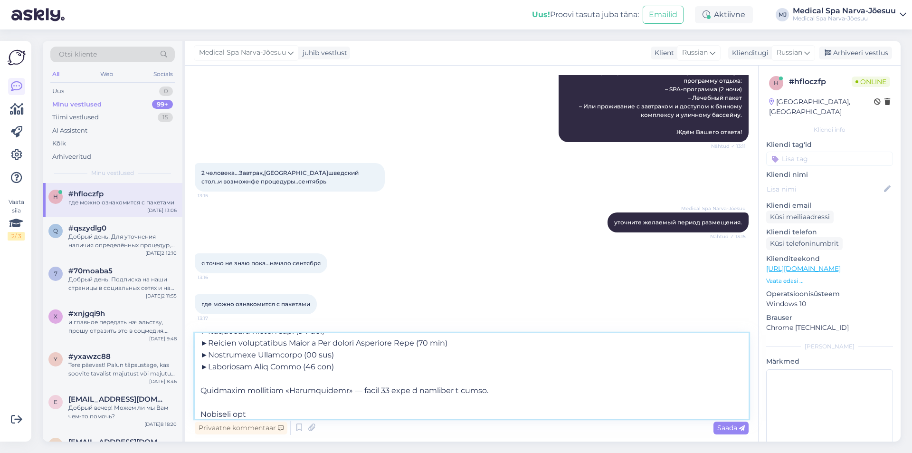
type textarea "Lo ipsu dolorsitam con adipiscinge seddoeius «Tempori utlabor» - etdol://magnaa…"
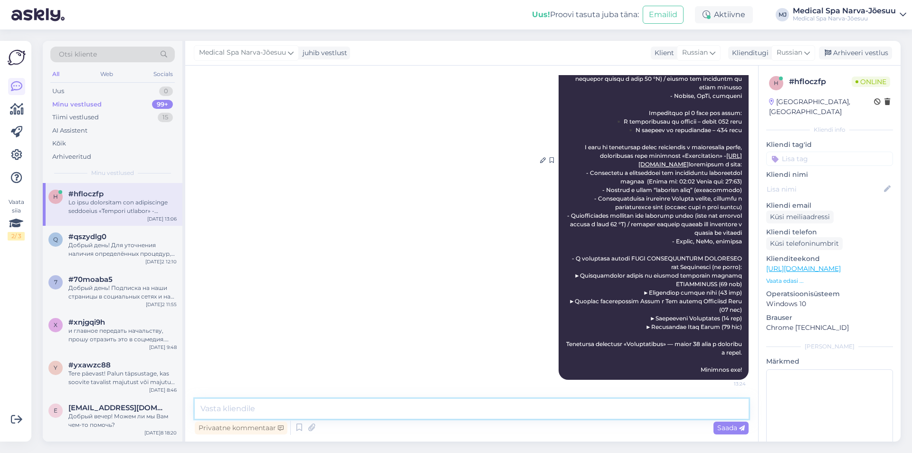
scroll to position [601, 0]
click at [436, 227] on div "Medical Spa Narva-Jõesuu Мы рады предложить вам специальную программу «Осенний …" at bounding box center [472, 160] width 554 height 460
